Goal: Browse casually: Explore the website without a specific task or goal

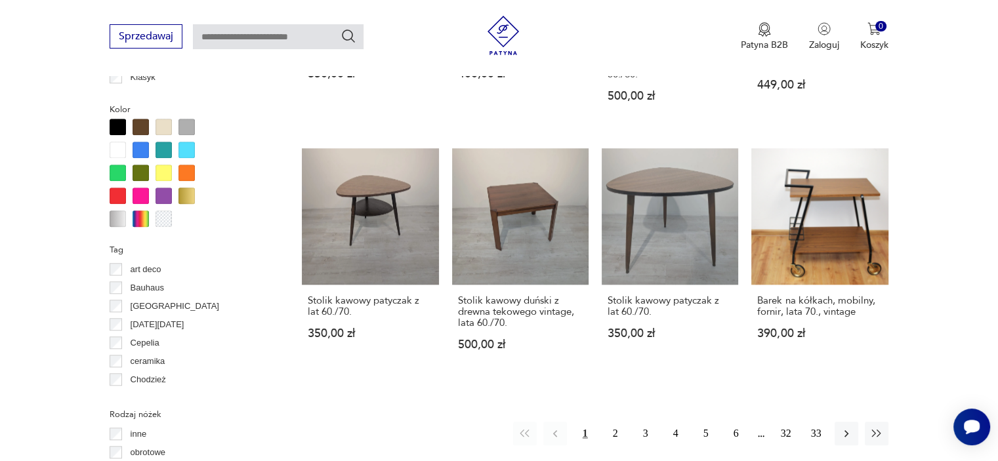
scroll to position [1207, 0]
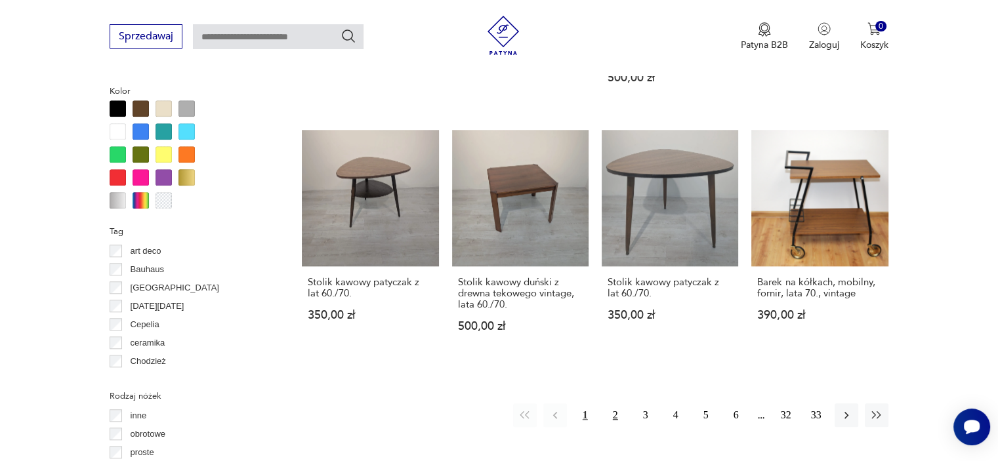
click at [617, 403] on button "2" at bounding box center [615, 415] width 24 height 24
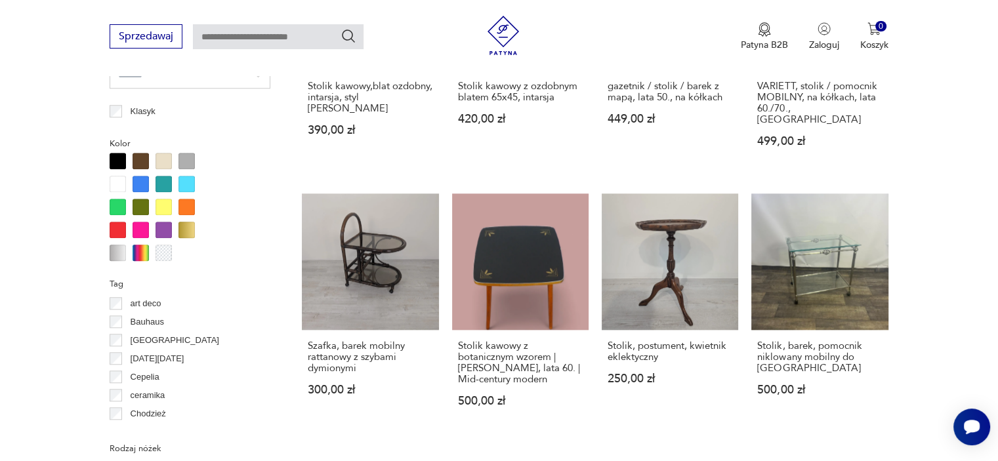
scroll to position [751, 0]
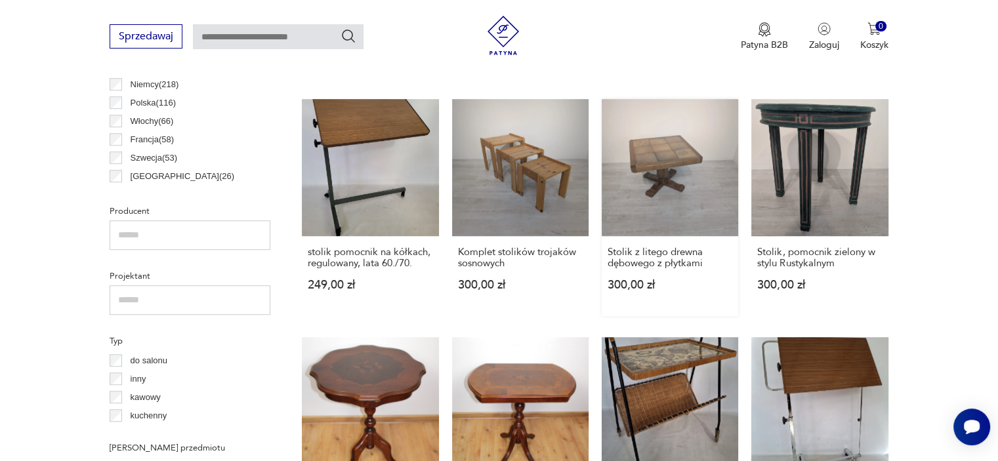
click at [677, 162] on link "Stolik z litego drewna dębowego z płytkami 300,00 zł" at bounding box center [669, 207] width 136 height 216
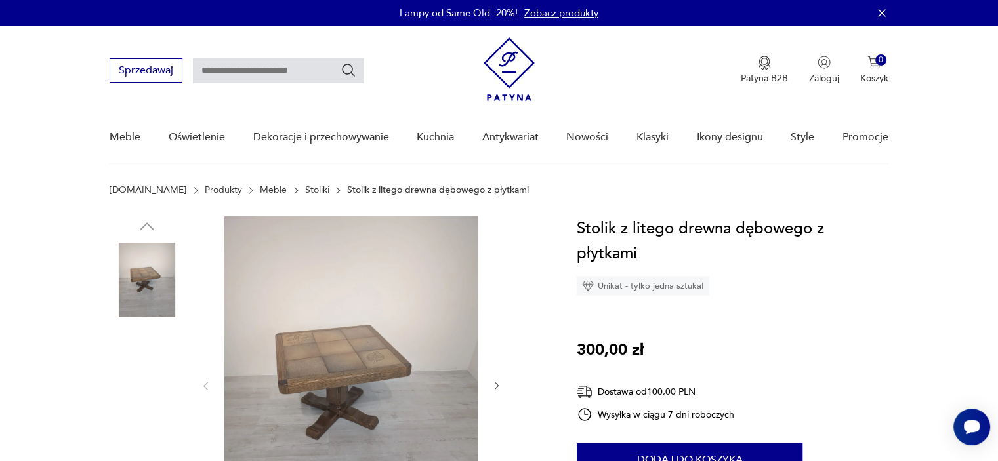
click at [160, 372] on img at bounding box center [147, 364] width 75 height 75
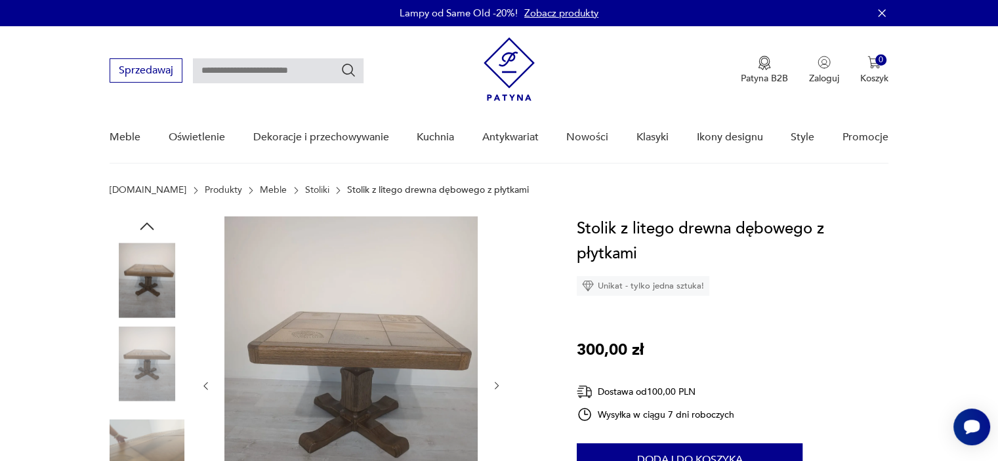
click at [157, 434] on img at bounding box center [147, 447] width 75 height 75
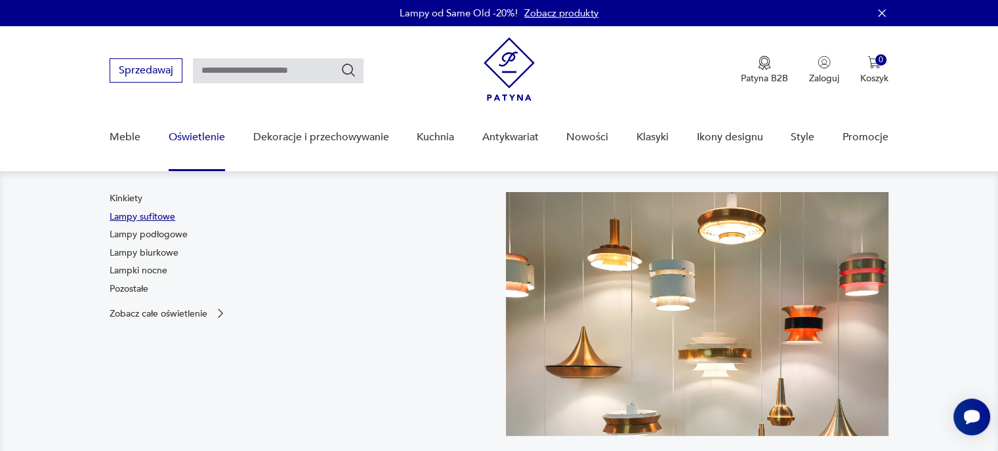
click at [165, 218] on link "Lampy sufitowe" at bounding box center [143, 217] width 66 height 13
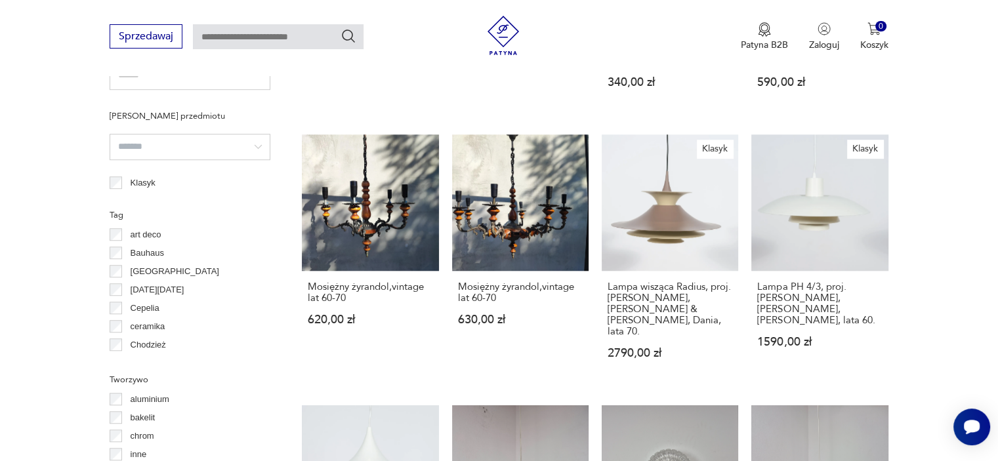
scroll to position [1341, 0]
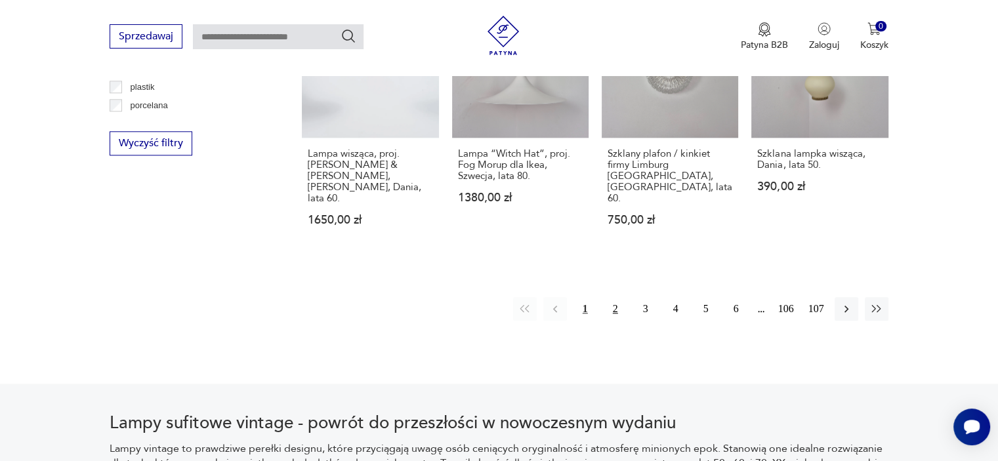
click at [619, 297] on button "2" at bounding box center [615, 309] width 24 height 24
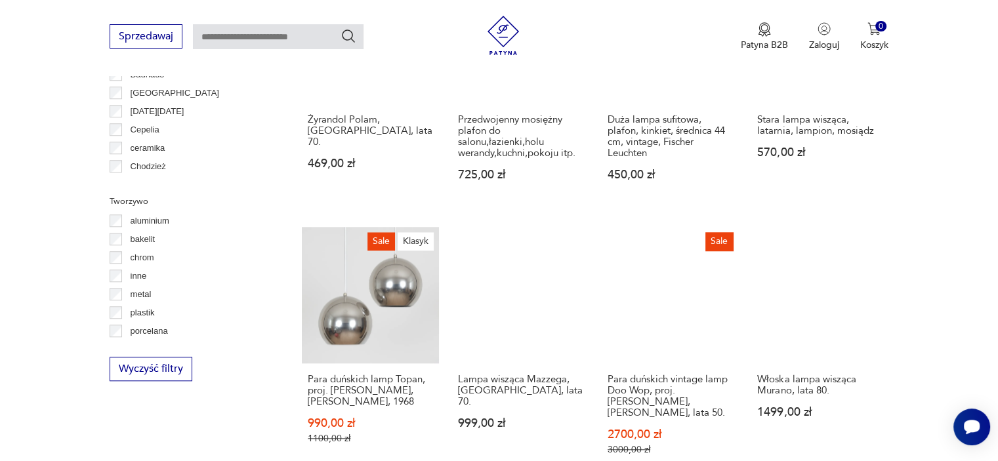
scroll to position [1519, 0]
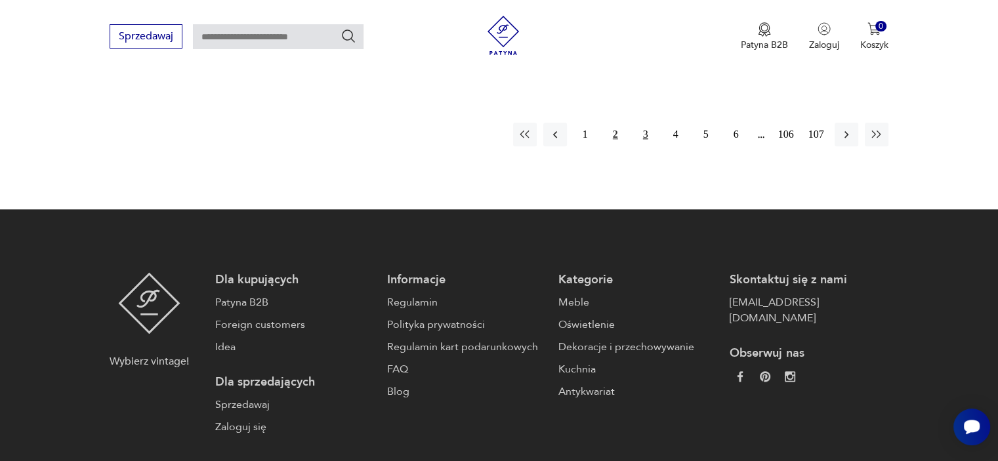
click at [643, 123] on button "3" at bounding box center [646, 135] width 24 height 24
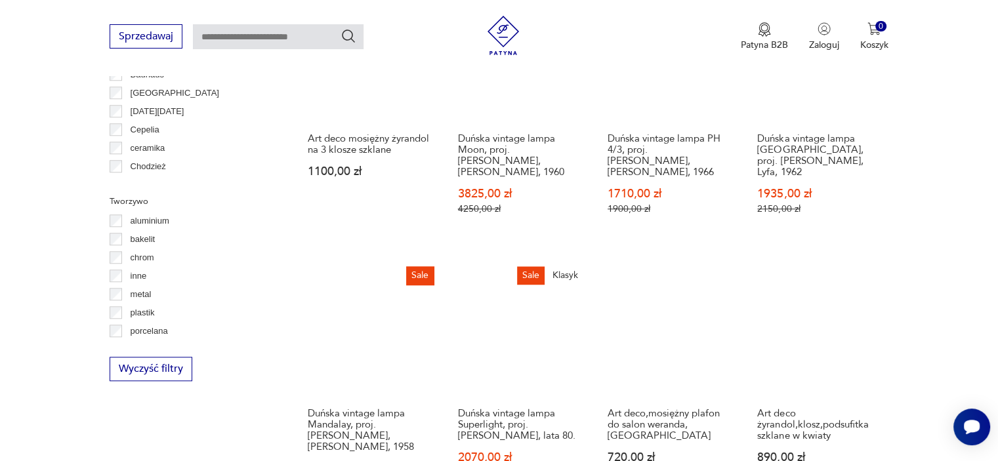
scroll to position [1519, 0]
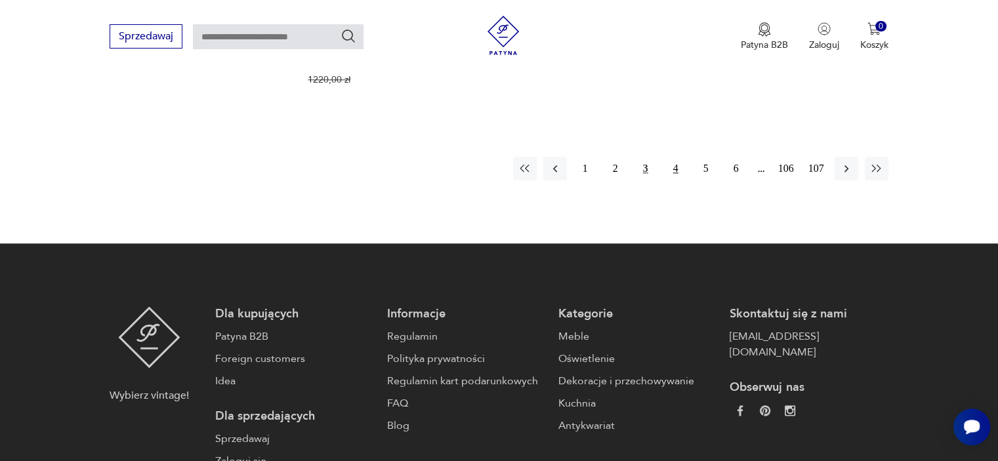
click at [678, 157] on button "4" at bounding box center [676, 169] width 24 height 24
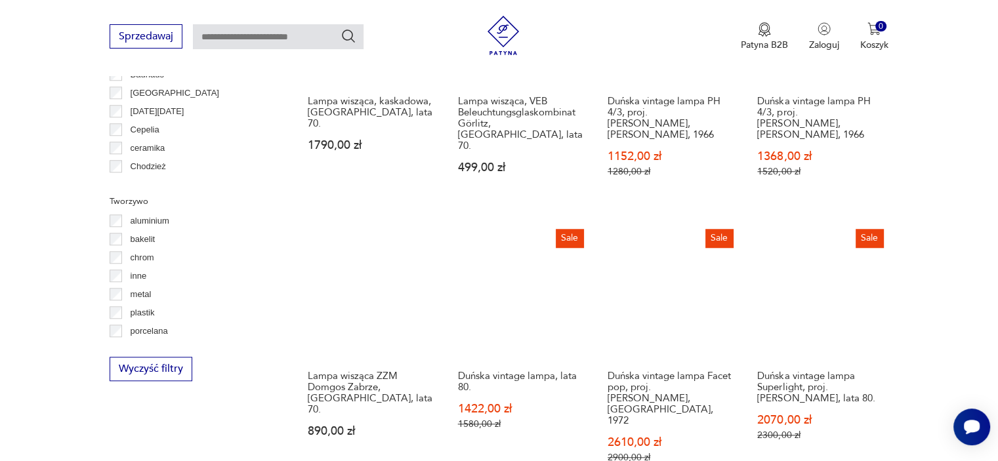
scroll to position [1519, 0]
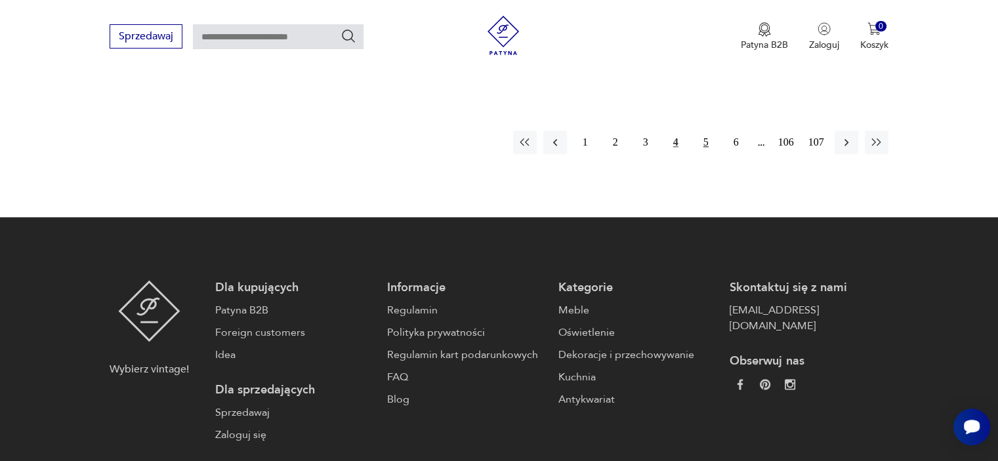
click at [699, 131] on button "5" at bounding box center [706, 143] width 24 height 24
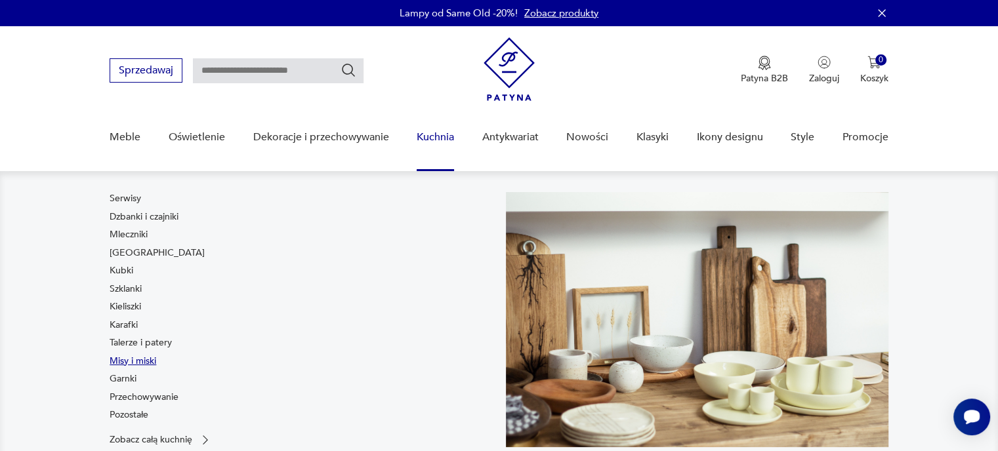
click at [146, 357] on link "Misy i miski" at bounding box center [133, 361] width 47 height 13
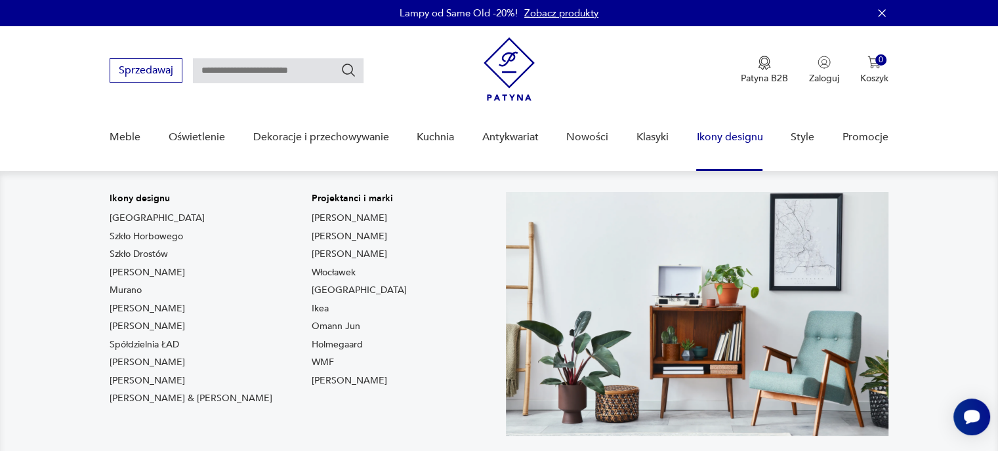
click at [743, 140] on link "Ikony designu" at bounding box center [729, 137] width 66 height 51
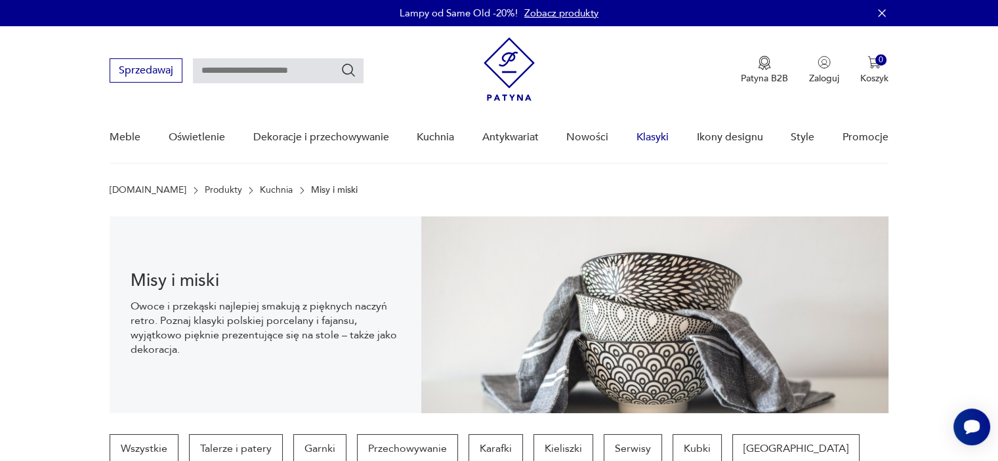
click at [657, 135] on link "Klasyki" at bounding box center [652, 137] width 32 height 51
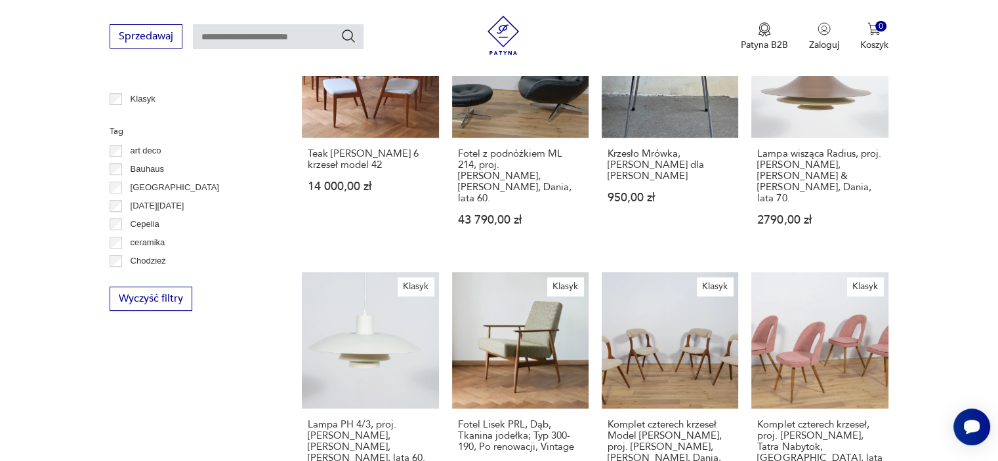
scroll to position [976, 0]
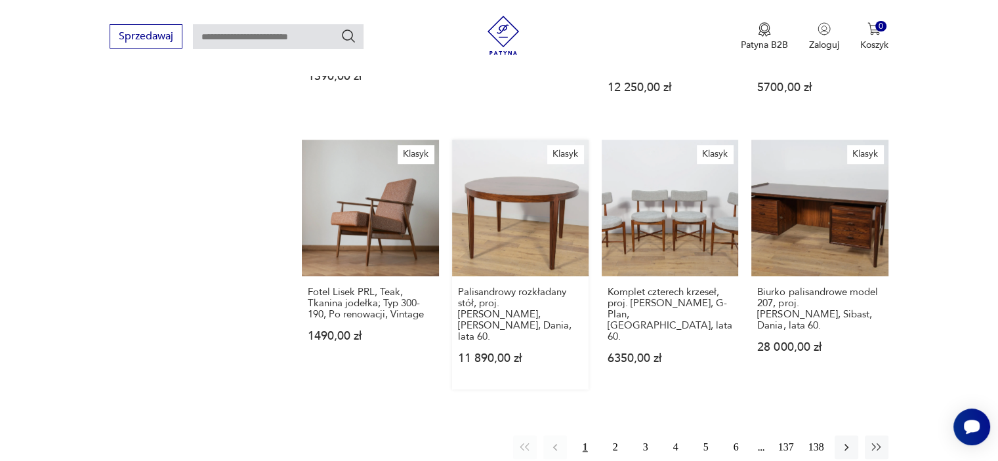
click at [524, 163] on link "Klasyk Palisandrowy rozkładany stół, proj. [PERSON_NAME], [PERSON_NAME], Dania,…" at bounding box center [520, 265] width 136 height 250
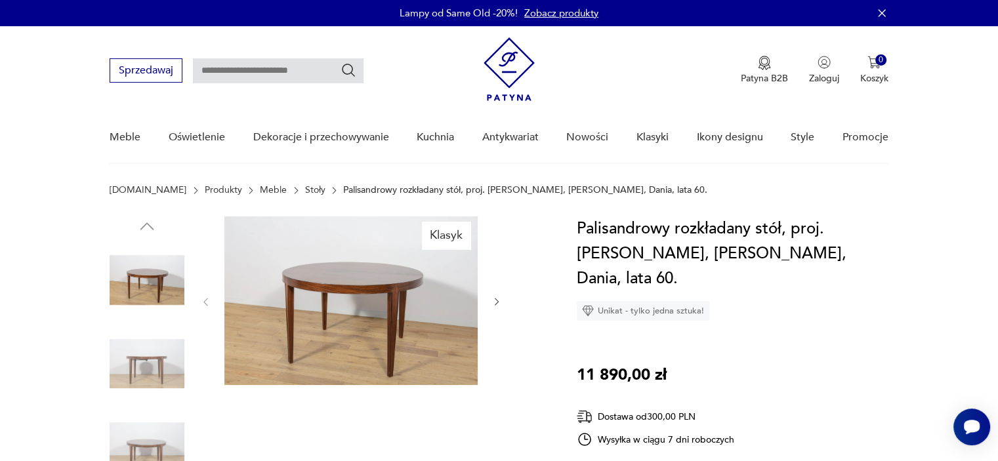
click at [164, 349] on img at bounding box center [147, 364] width 75 height 75
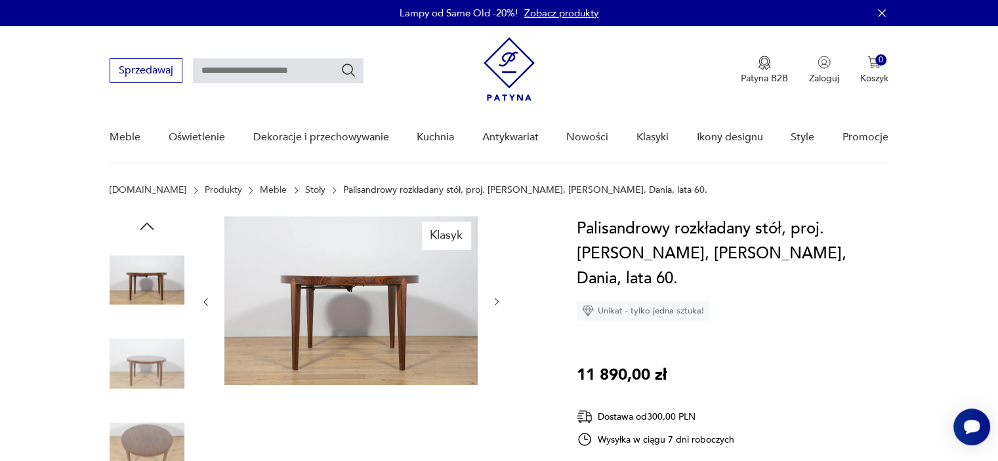
click at [153, 394] on img at bounding box center [147, 364] width 75 height 75
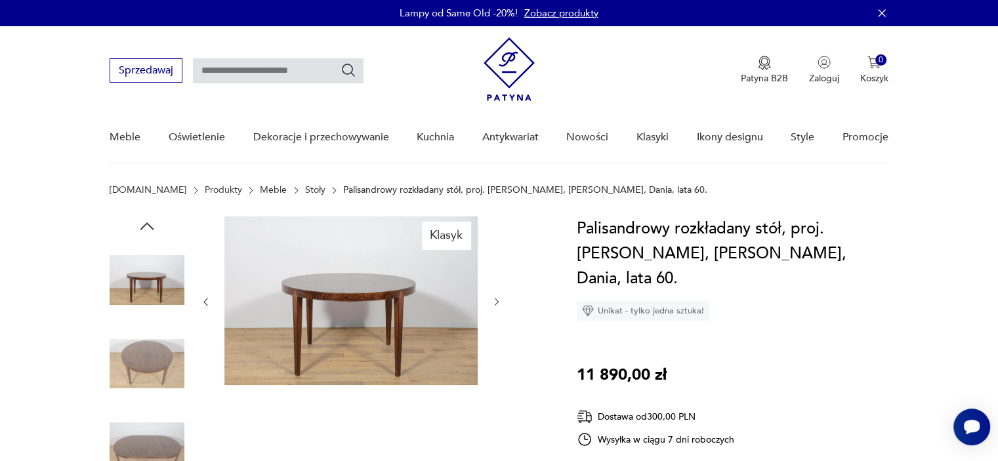
click at [150, 359] on img at bounding box center [147, 364] width 75 height 75
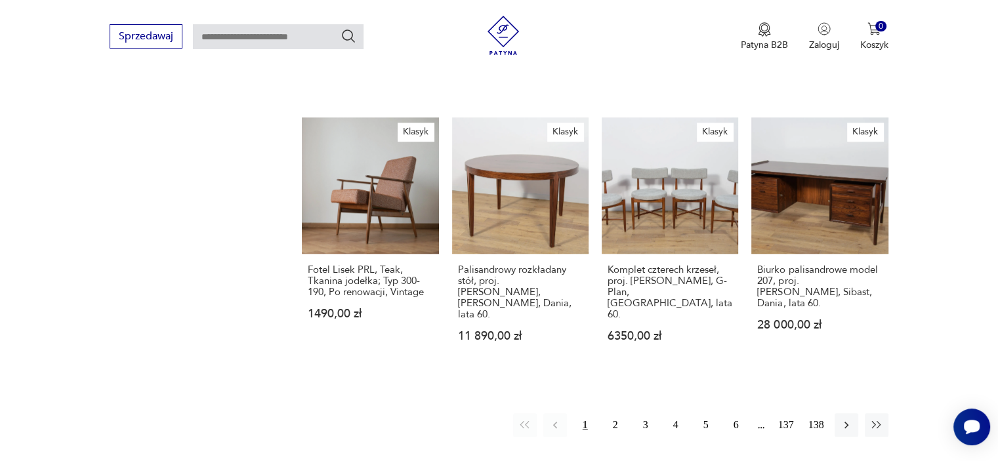
scroll to position [1025, 0]
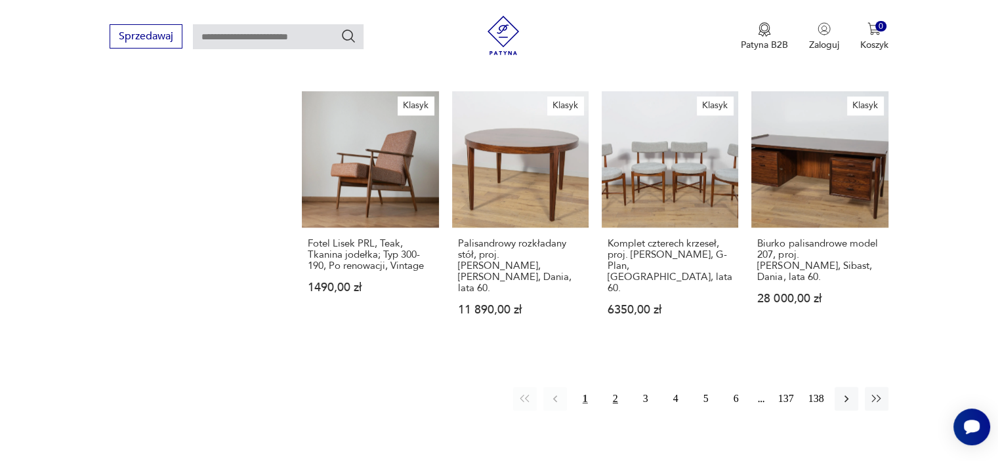
click at [614, 387] on button "2" at bounding box center [615, 399] width 24 height 24
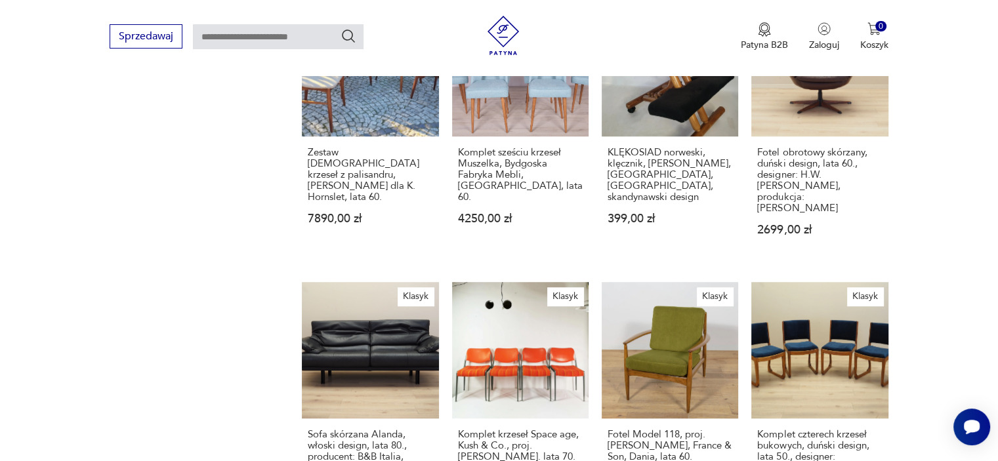
scroll to position [1259, 0]
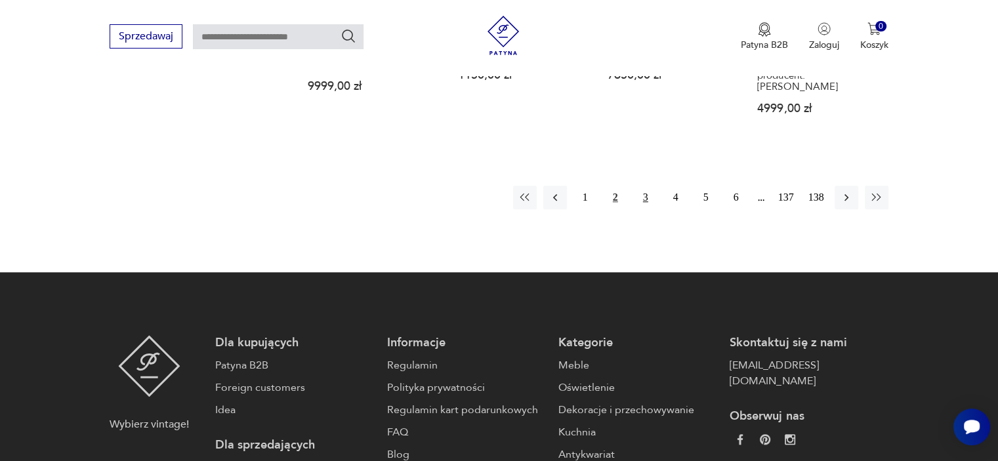
click at [649, 186] on button "3" at bounding box center [646, 198] width 24 height 24
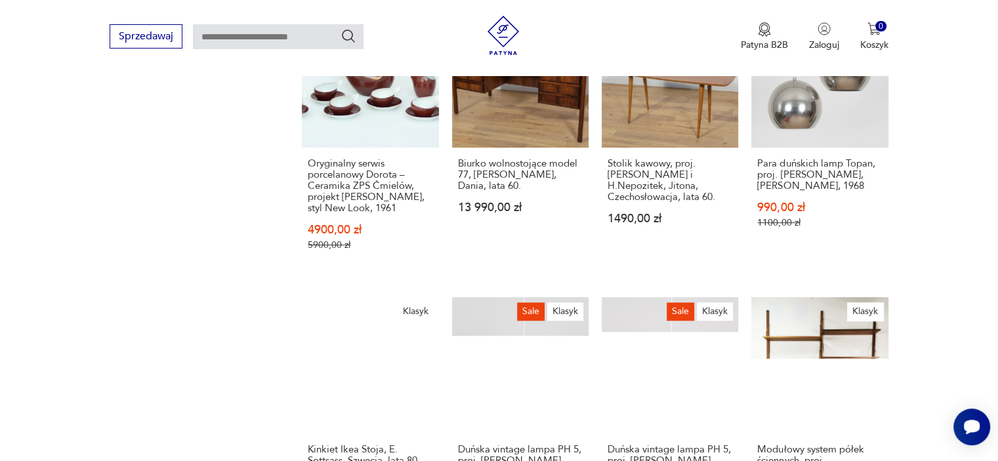
scroll to position [1259, 0]
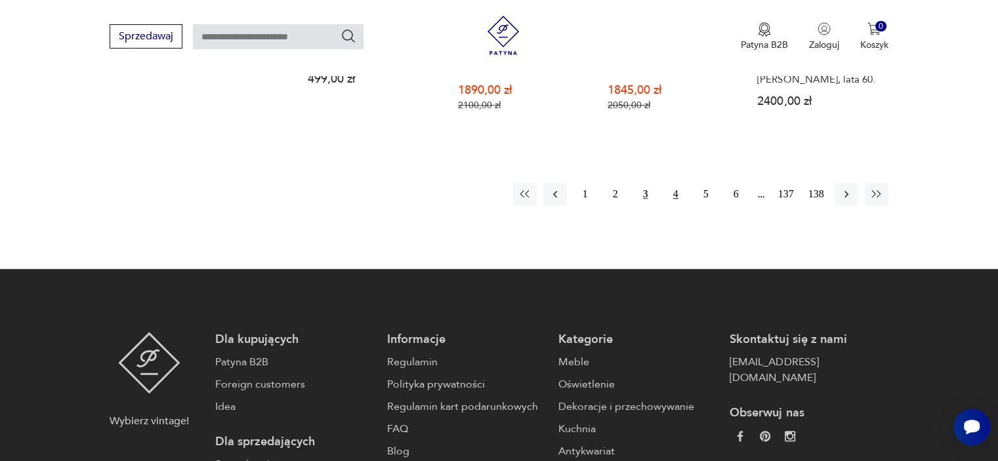
click at [677, 182] on button "4" at bounding box center [676, 194] width 24 height 24
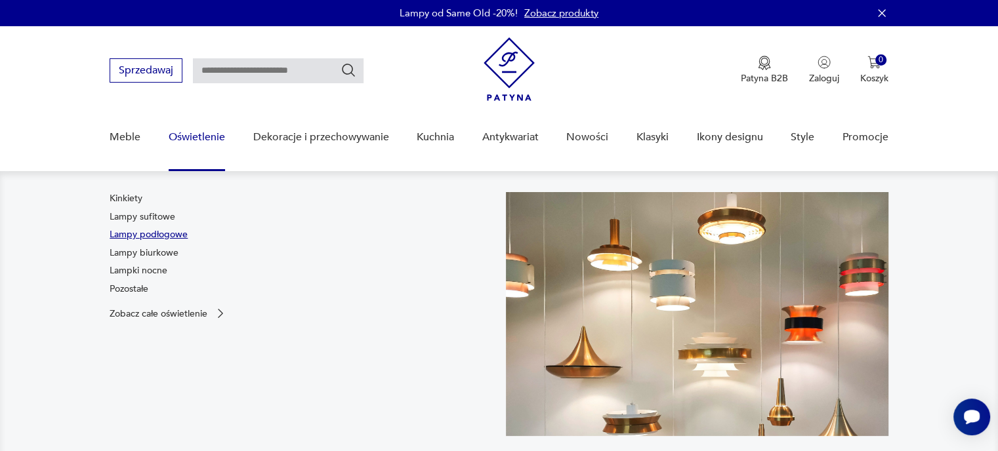
click at [159, 231] on link "Lampy podłogowe" at bounding box center [149, 234] width 78 height 13
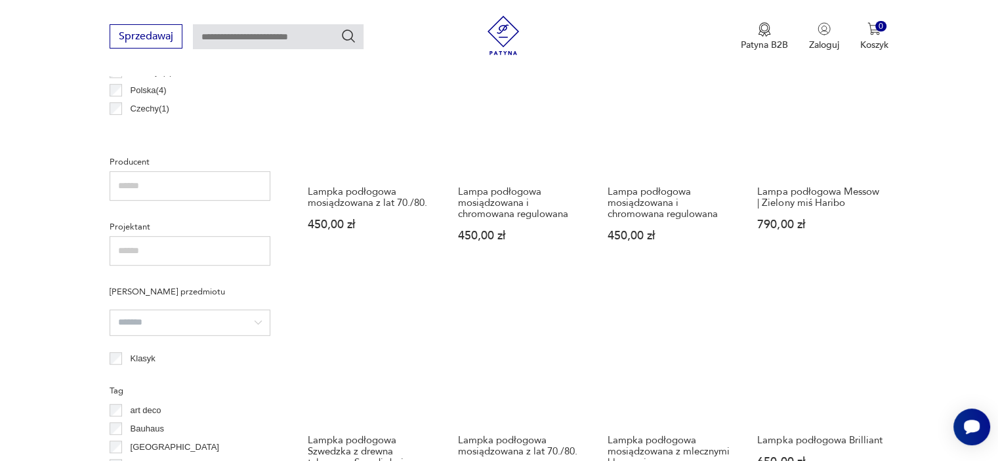
scroll to position [1165, 0]
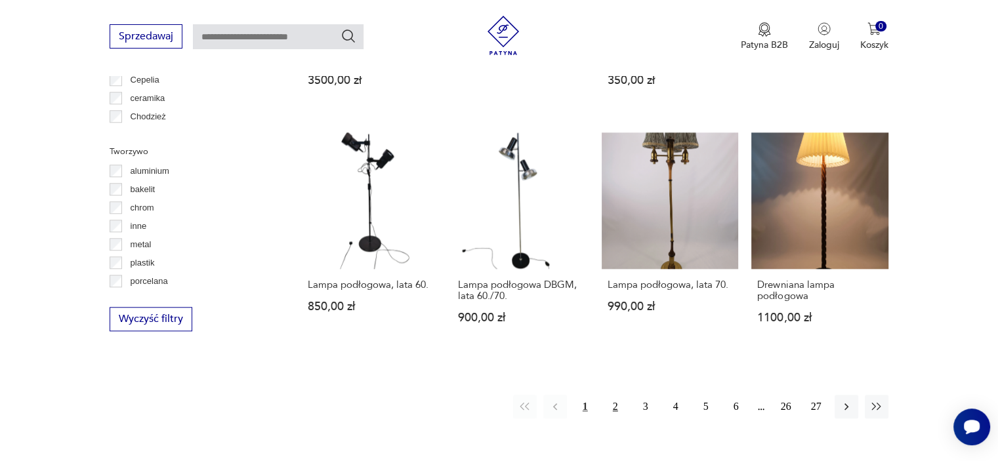
click at [613, 406] on button "2" at bounding box center [615, 407] width 24 height 24
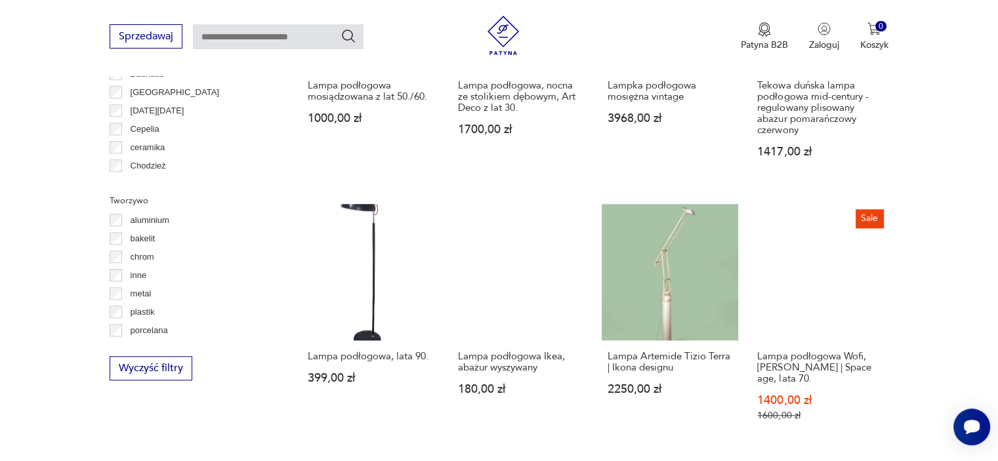
scroll to position [1519, 0]
